Goal: Transaction & Acquisition: Purchase product/service

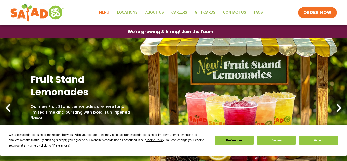
click at [107, 13] on link "Menu" at bounding box center [104, 13] width 18 height 12
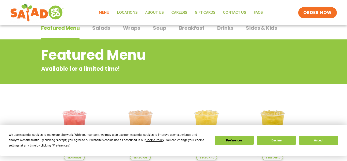
scroll to position [42, 0]
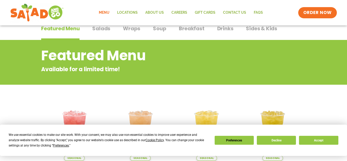
click at [109, 31] on span "Salads" at bounding box center [101, 29] width 18 height 8
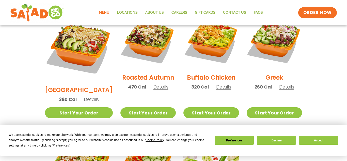
scroll to position [283, 0]
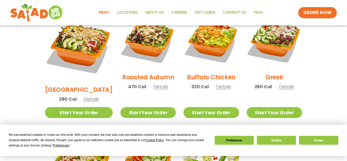
click at [155, 83] on span "Details" at bounding box center [160, 86] width 15 height 6
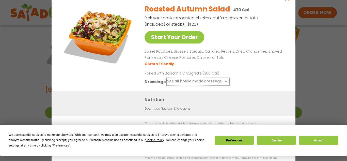
click at [193, 81] on button "See all house made dressings" at bounding box center [198, 81] width 62 height 6
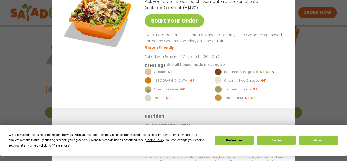
click at [226, 73] on p "Balsamic Vinaigrette" at bounding box center [241, 71] width 34 height 5
click at [276, 141] on button "Decline" at bounding box center [276, 140] width 39 height 9
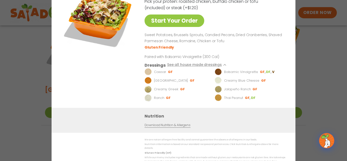
click at [220, 74] on img at bounding box center [218, 71] width 7 height 7
click at [333, 53] on div "Start Your Order Roasted Autumn Salad 470 Cal Pick your protein: roasted chicke…" at bounding box center [173, 80] width 347 height 161
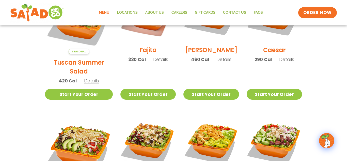
scroll to position [294, 0]
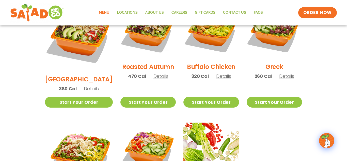
click at [154, 73] on span "Details" at bounding box center [160, 76] width 15 height 6
